Goal: Information Seeking & Learning: Understand process/instructions

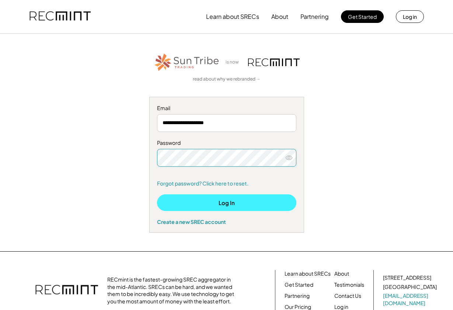
click at [204, 204] on button "Log In" at bounding box center [226, 202] width 139 height 17
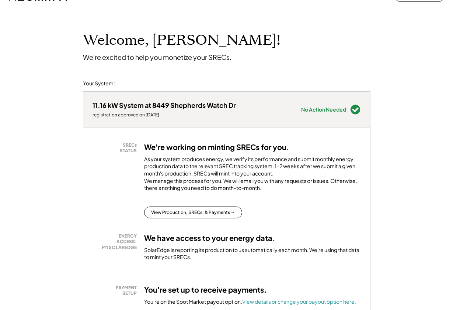
scroll to position [22, 0]
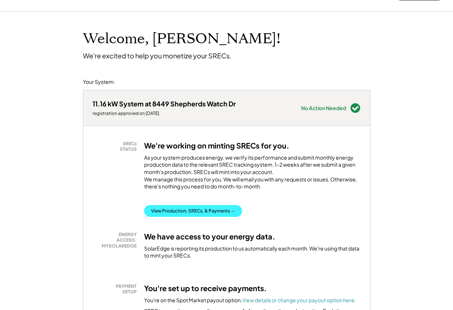
click at [190, 213] on button "View Production, SRECs, & Payments →" at bounding box center [193, 211] width 98 height 12
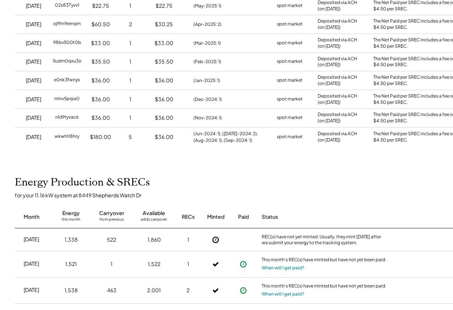
scroll to position [137, 0]
click at [281, 264] on button "When will I get paid?" at bounding box center [283, 267] width 43 height 7
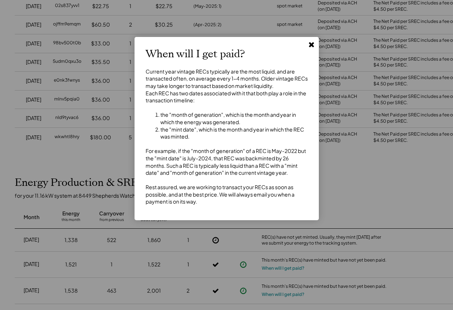
click at [312, 44] on use at bounding box center [311, 44] width 5 height 5
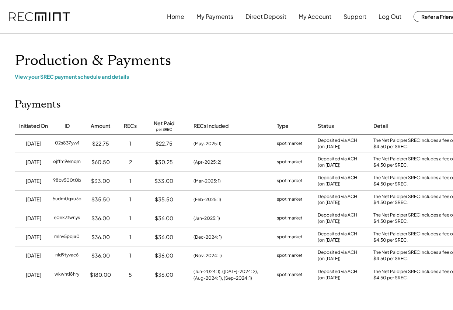
scroll to position [0, 0]
click at [391, 18] on button "Log Out" at bounding box center [390, 16] width 23 height 15
